Goal: Book appointment/travel/reservation

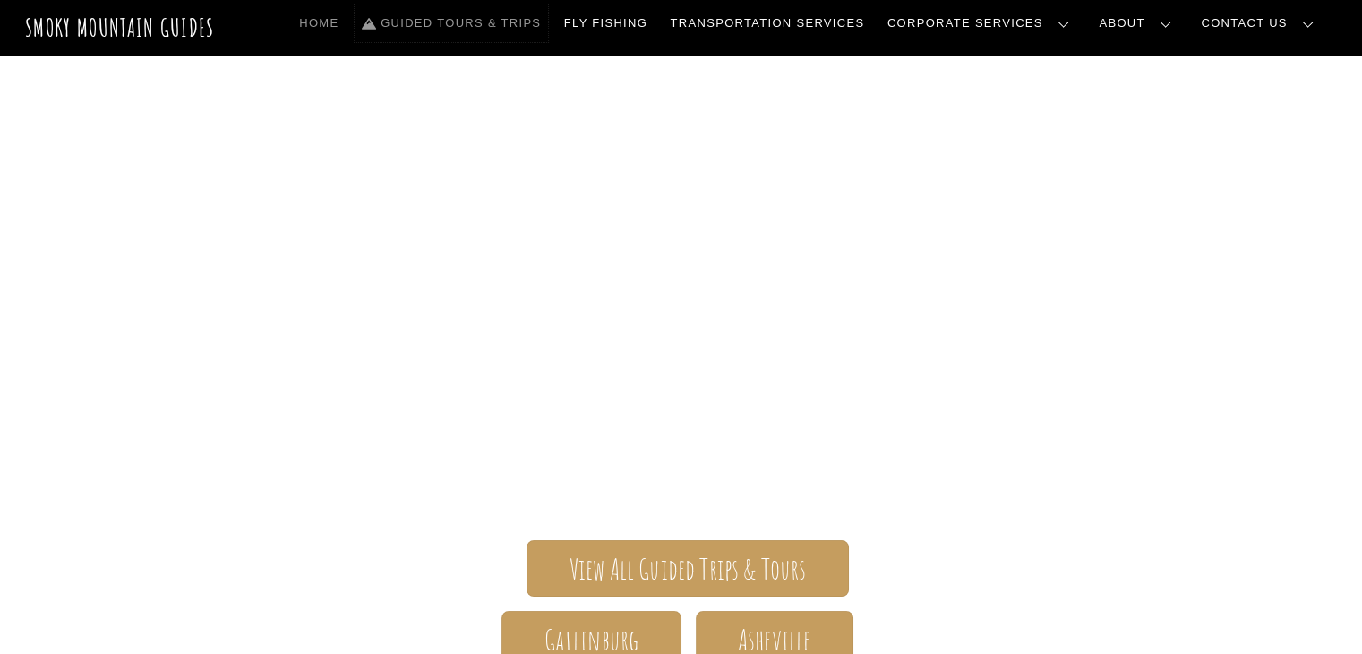
click at [548, 16] on link "Guided Tours & Trips" at bounding box center [451, 23] width 193 height 38
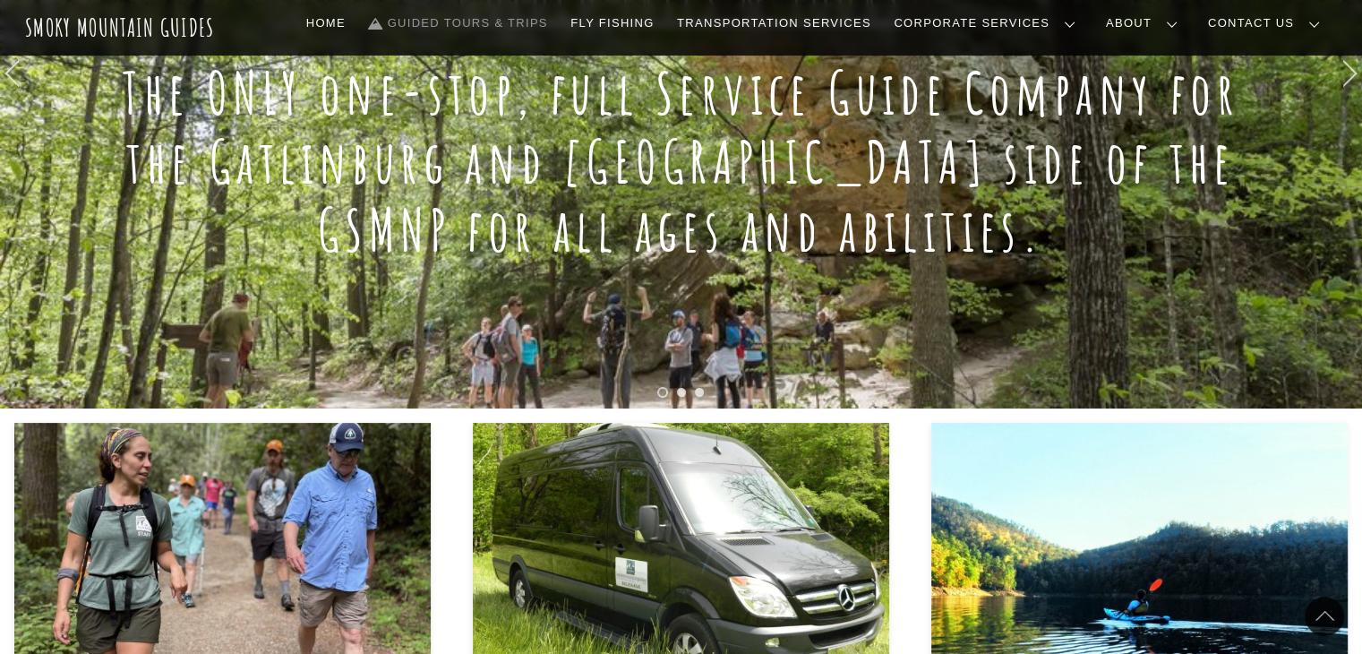
scroll to position [705, 0]
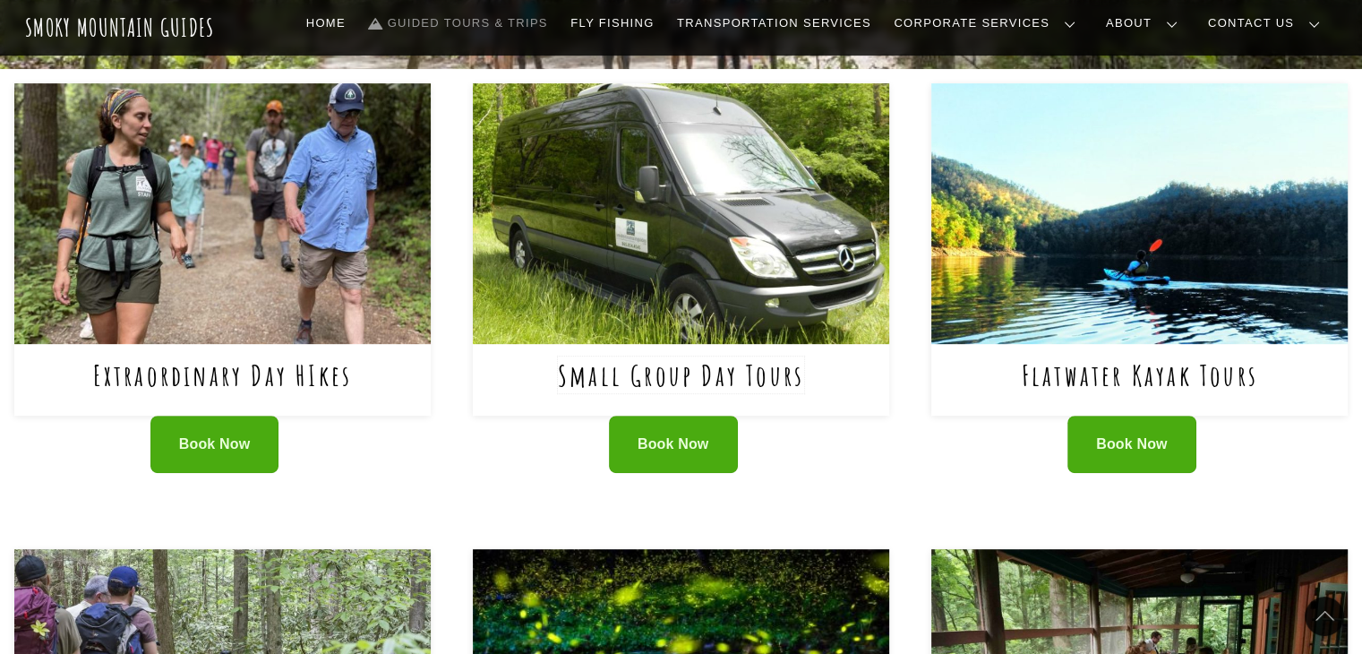
click at [607, 372] on link "Small Group Day Tours" at bounding box center [681, 374] width 246 height 37
click at [555, 21] on link "Guided Tours & Trips" at bounding box center [458, 23] width 193 height 38
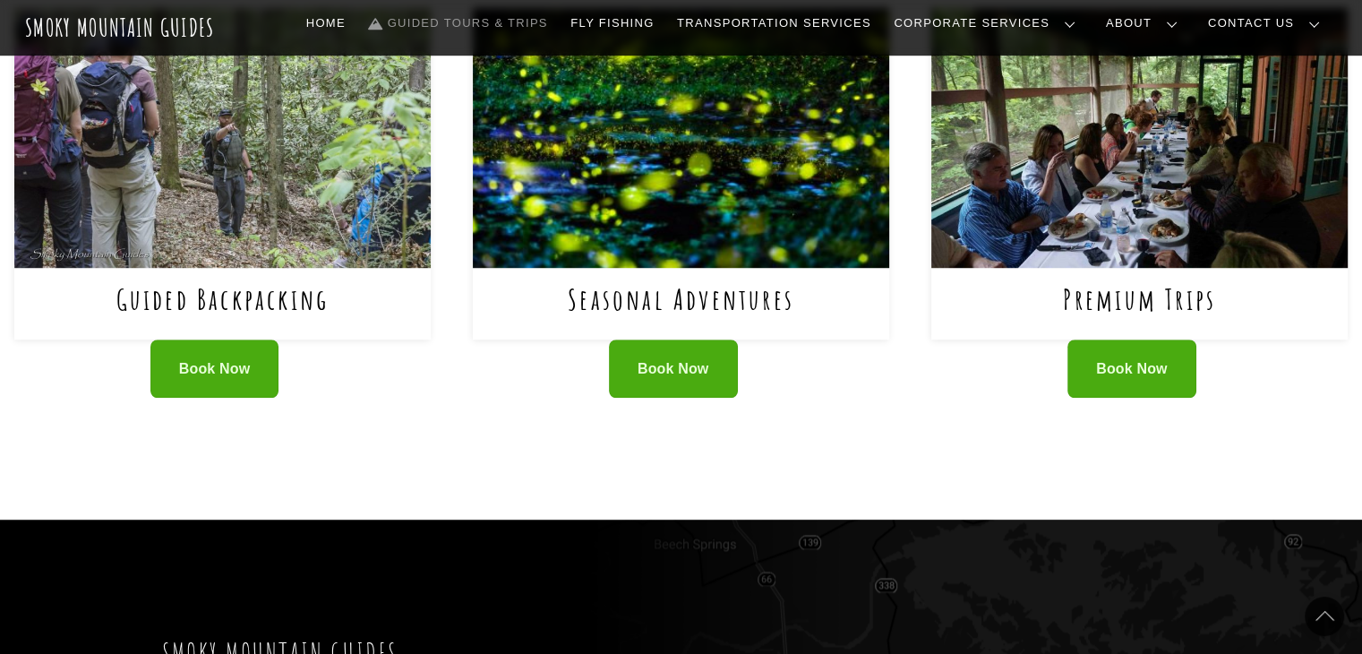
scroll to position [1246, 0]
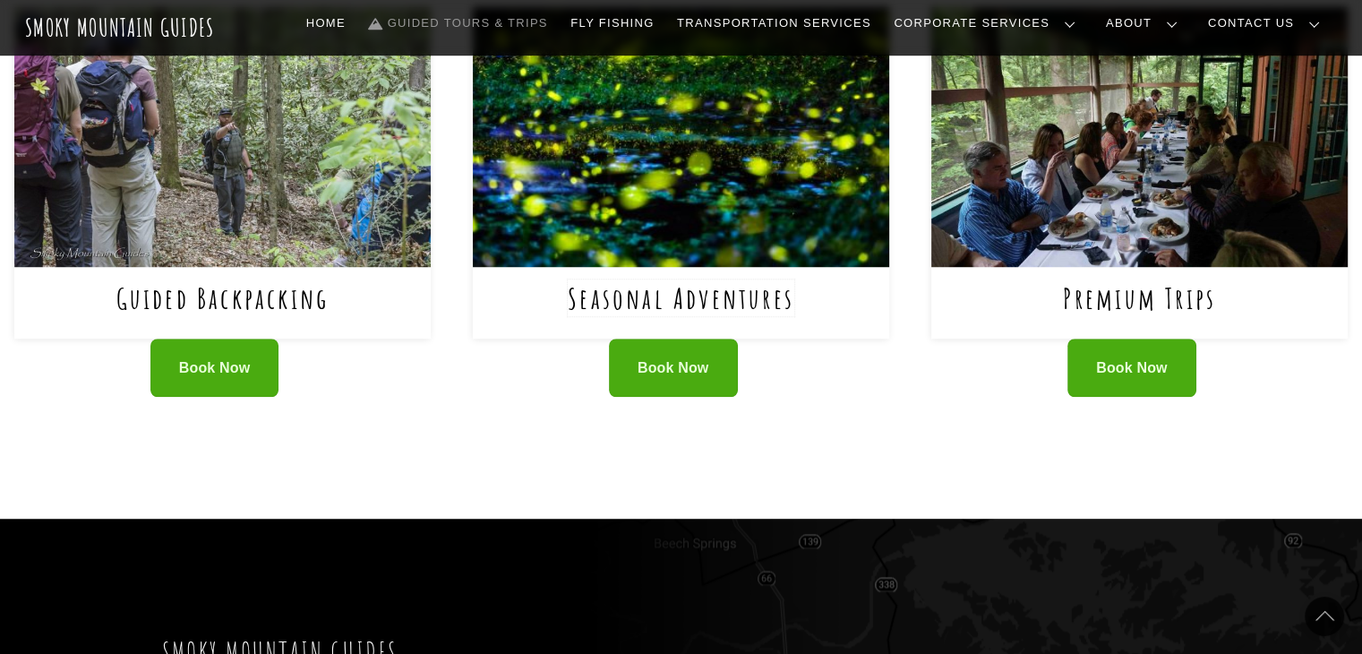
click at [634, 309] on link "Seasonal Adventures" at bounding box center [681, 297] width 227 height 37
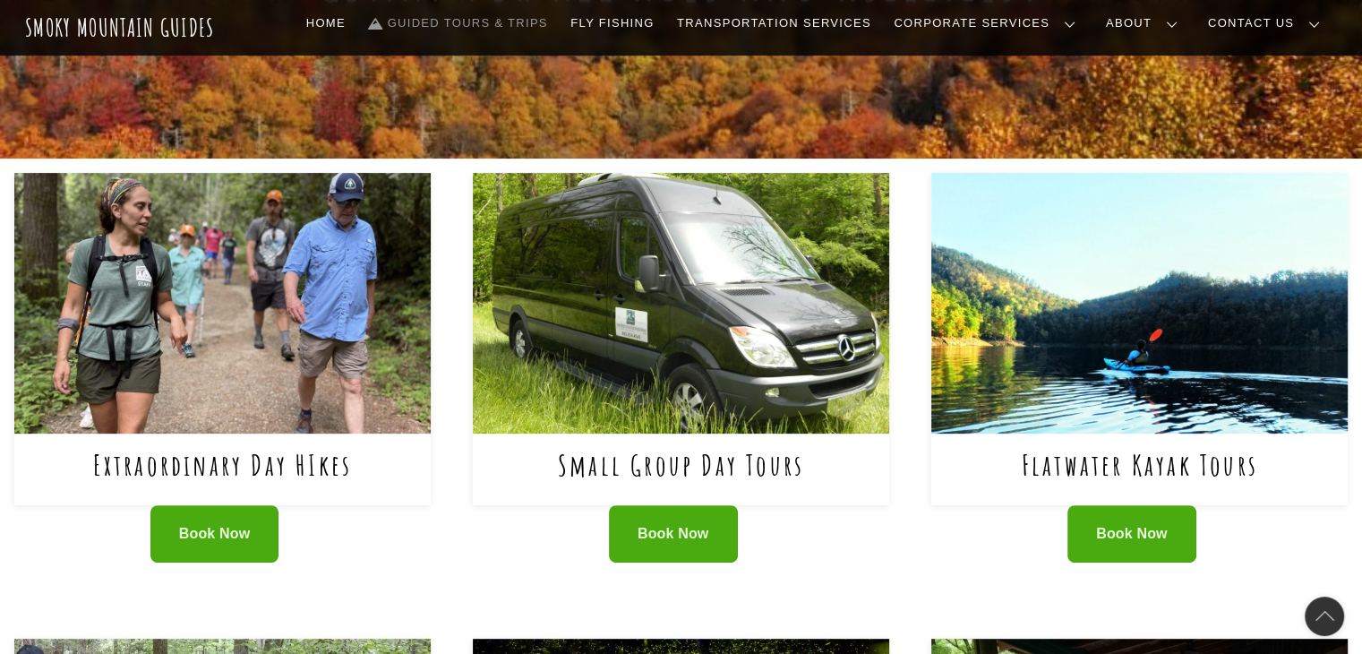
scroll to position [616, 0]
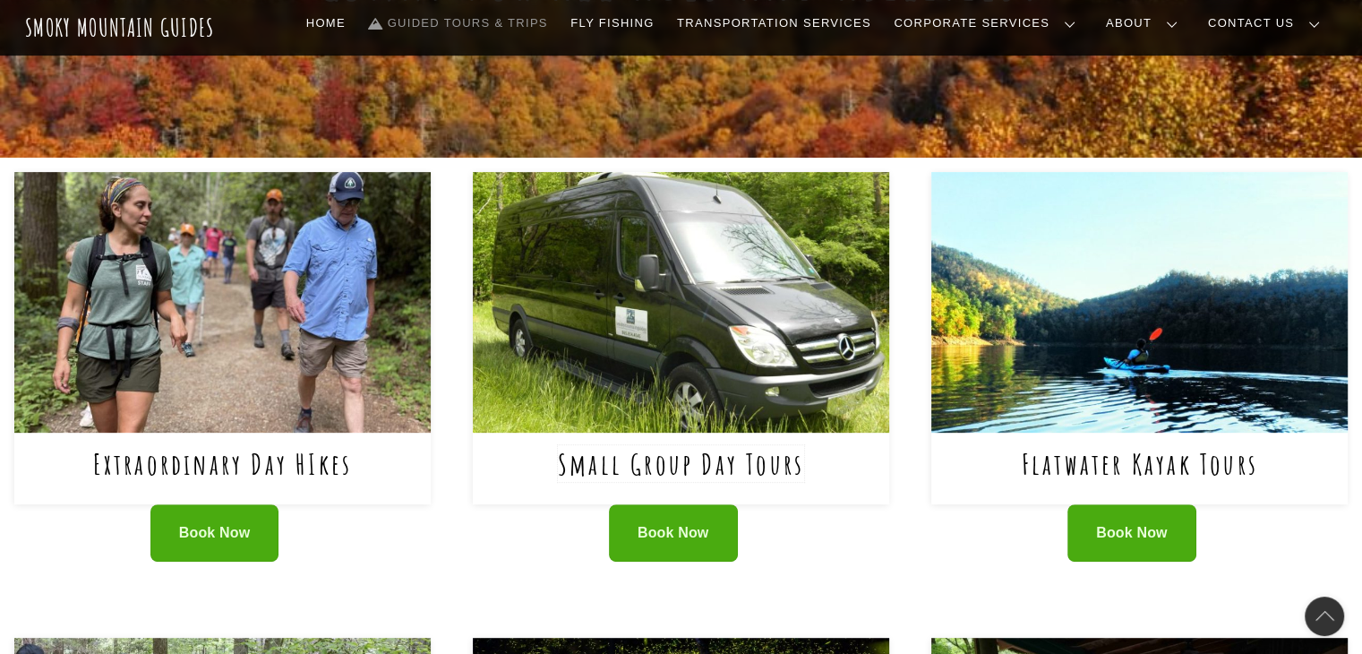
click at [670, 465] on link "Small Group Day Tours" at bounding box center [681, 463] width 246 height 37
